Goal: Check status: Check status

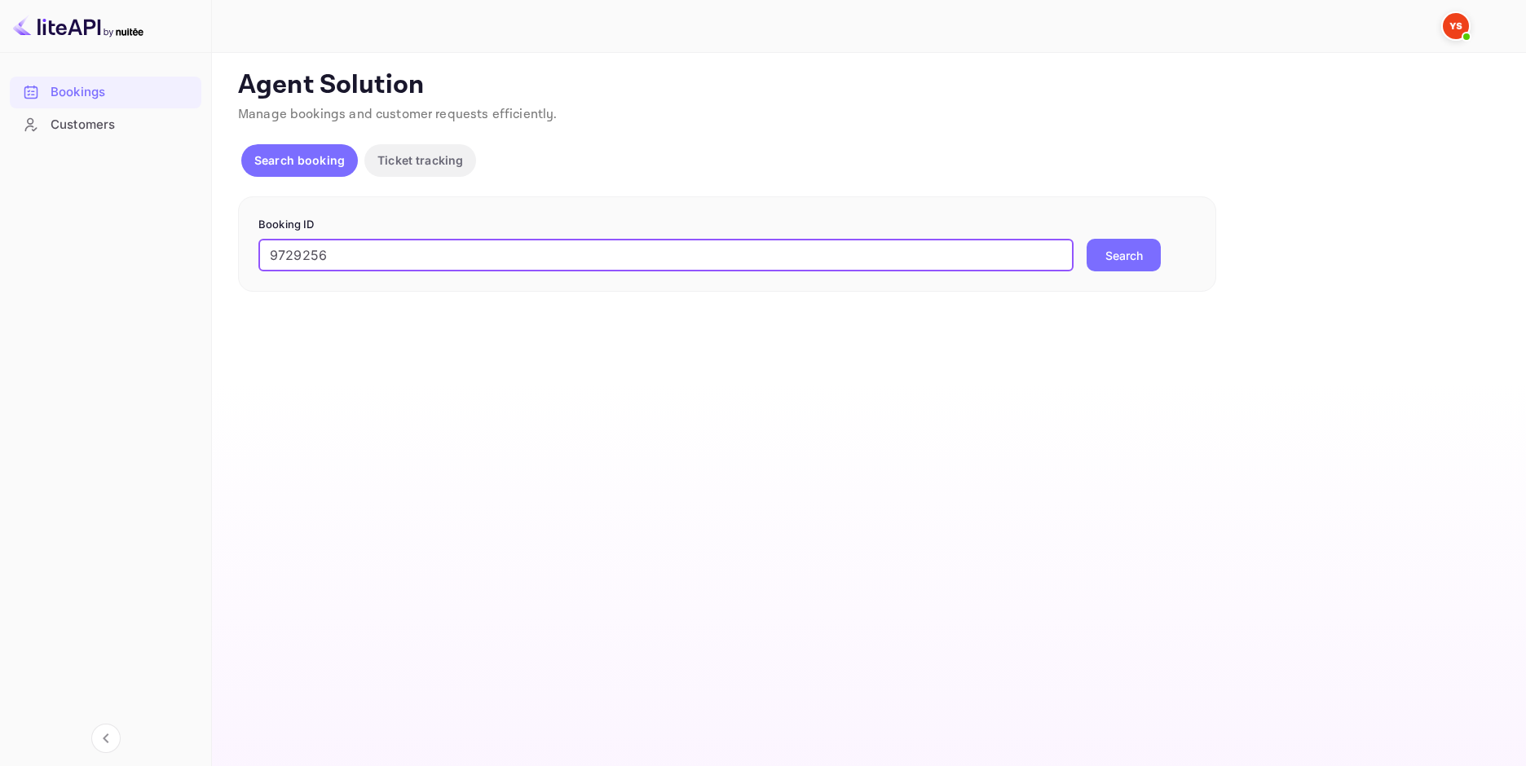
type input "9729256"
click at [1105, 246] on button "Search" at bounding box center [1124, 255] width 74 height 33
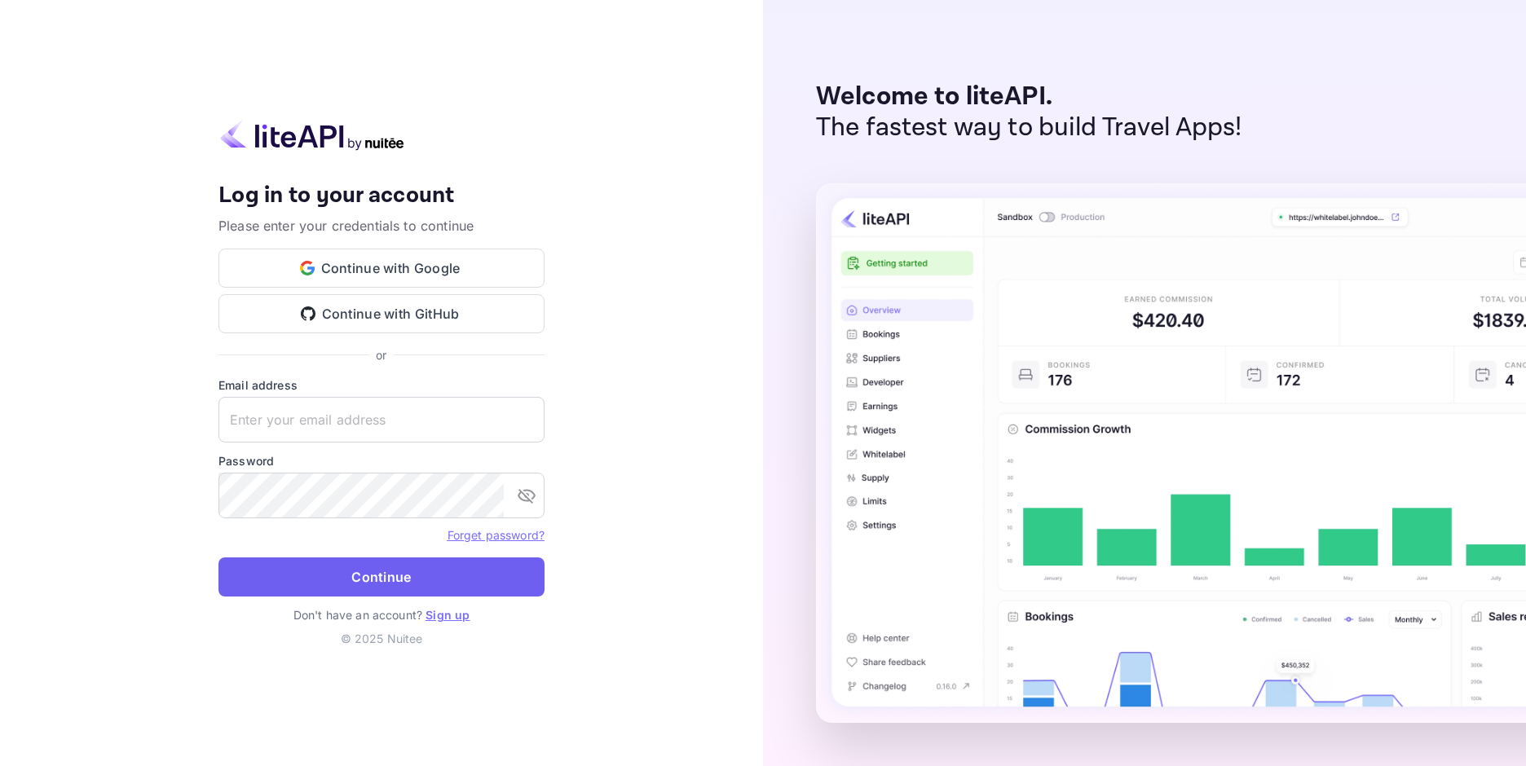
type input "[EMAIL_ADDRESS][DOMAIN_NAME]"
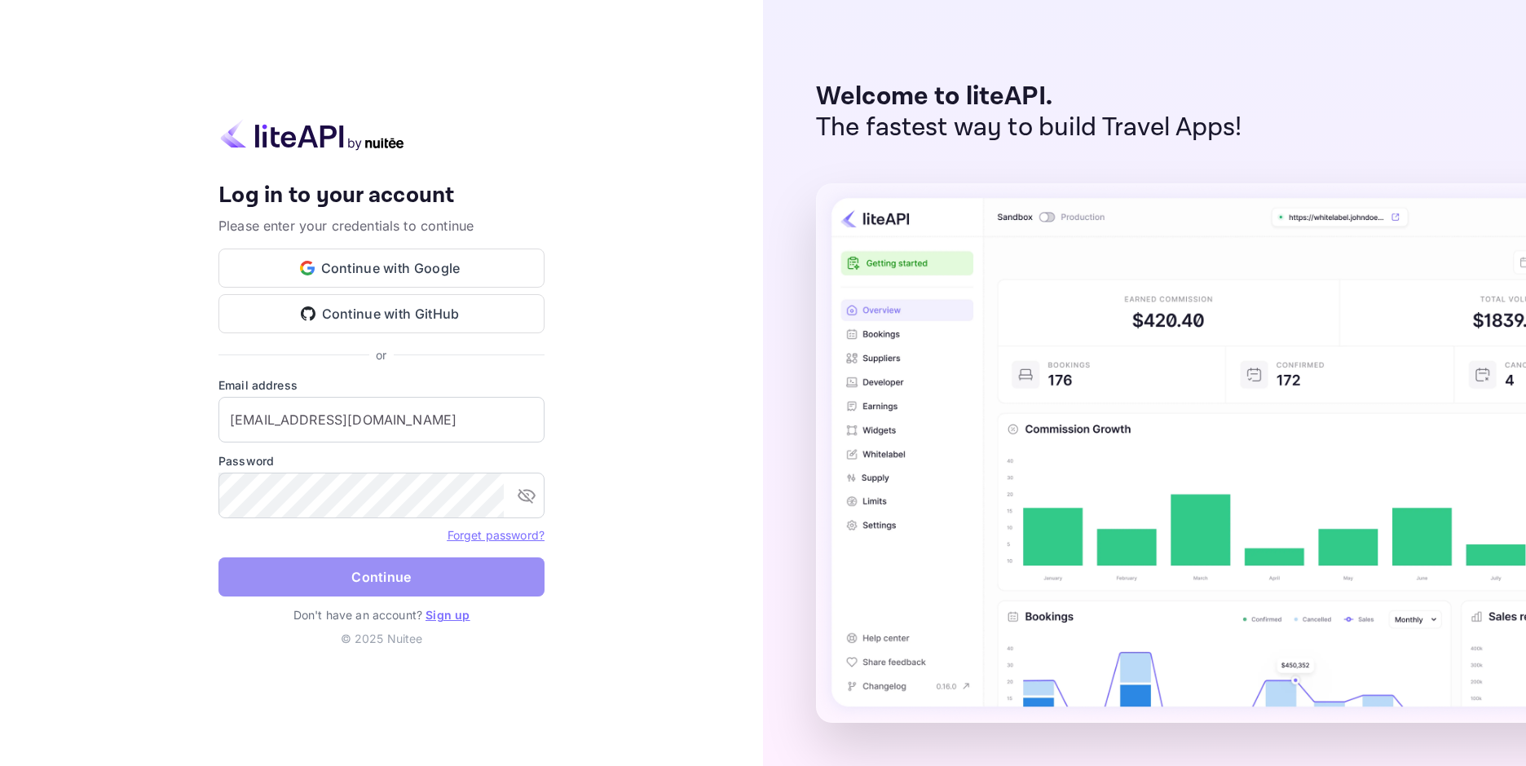
click at [382, 575] on button "Continue" at bounding box center [381, 577] width 326 height 39
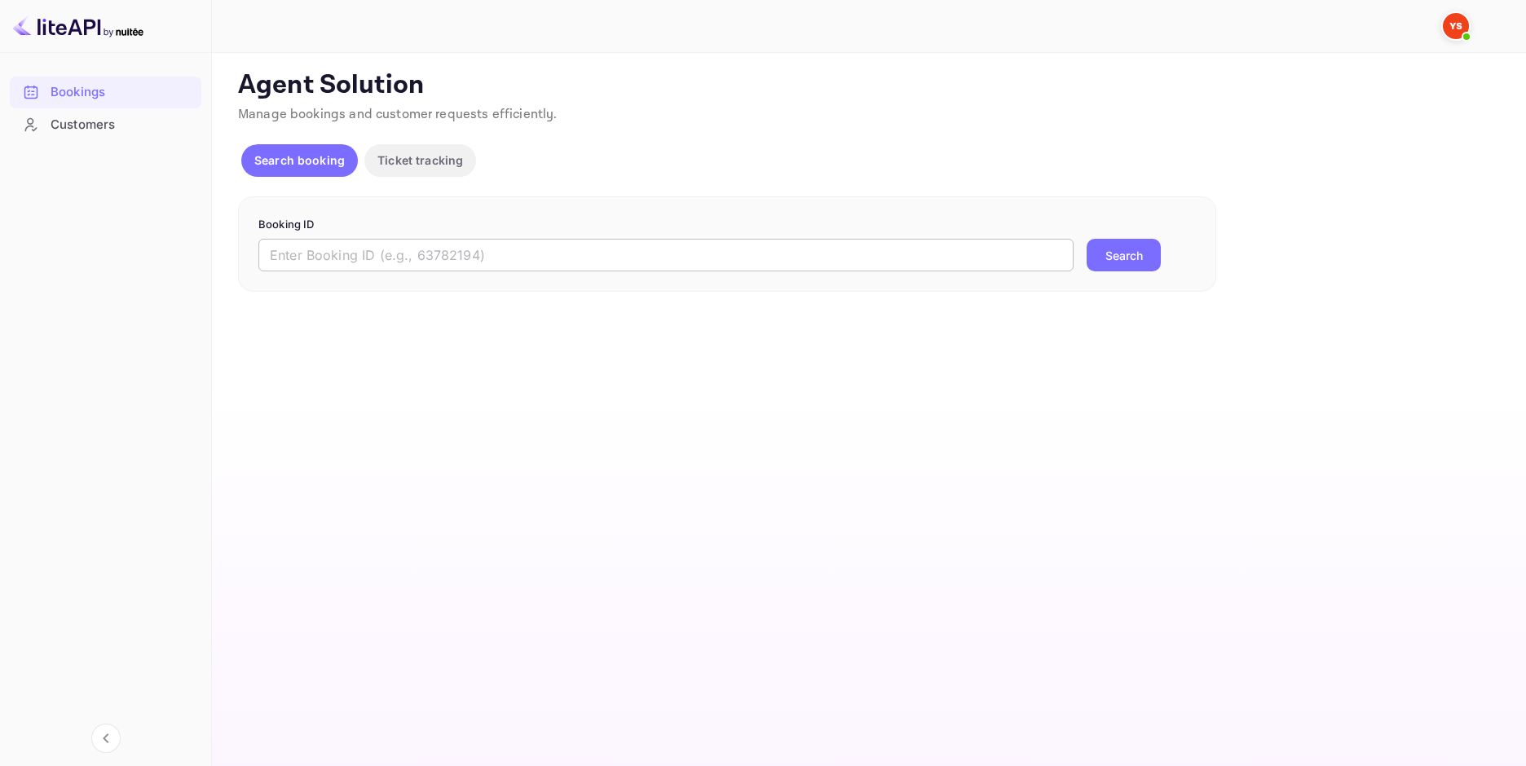
click at [398, 246] on input "text" at bounding box center [665, 255] width 815 height 33
paste input "9729256"
type input "9729256"
click at [1140, 261] on button "Search" at bounding box center [1124, 255] width 74 height 33
